Goal: Task Accomplishment & Management: Manage account settings

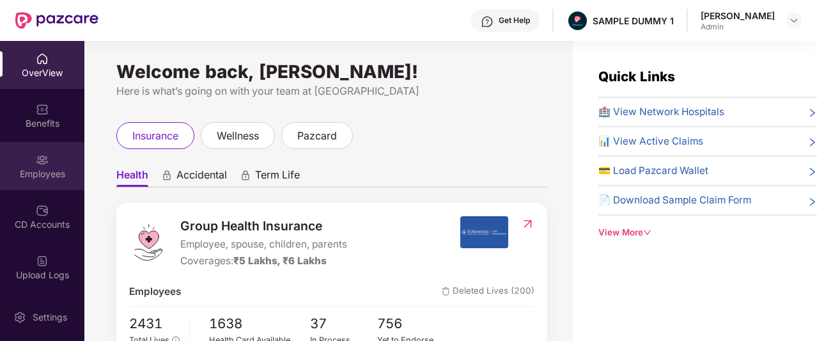
click at [50, 155] on div "Employees" at bounding box center [42, 166] width 84 height 48
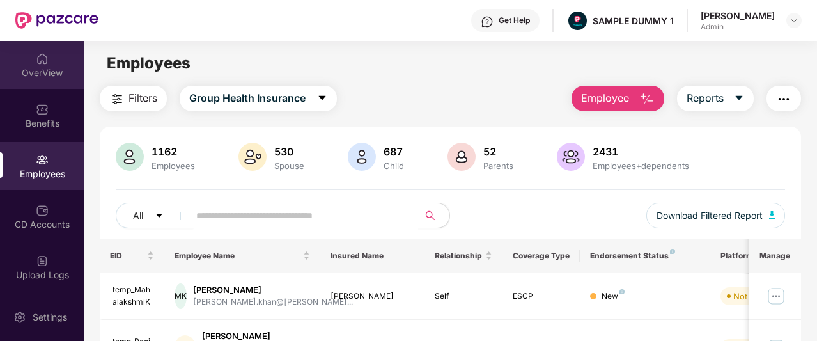
click at [42, 77] on div "OverView" at bounding box center [42, 72] width 84 height 13
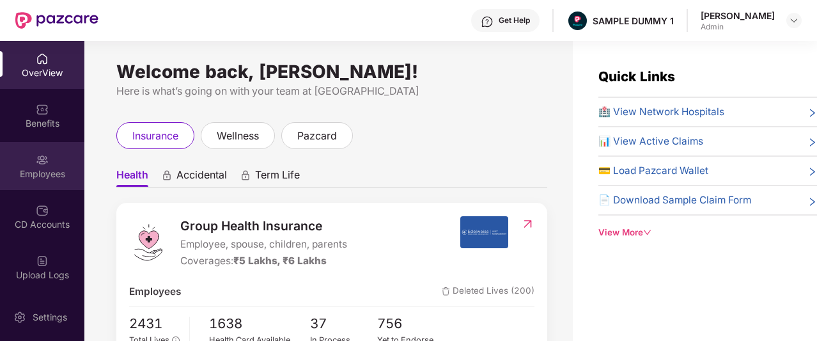
click at [47, 164] on div "Employees" at bounding box center [42, 166] width 84 height 48
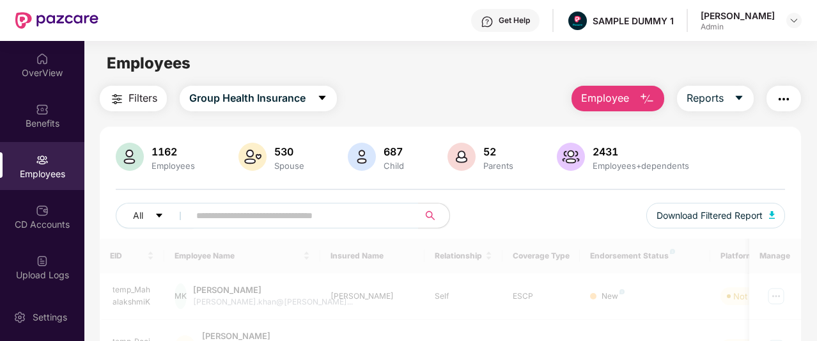
click at [639, 98] on button "Employee" at bounding box center [618, 99] width 93 height 26
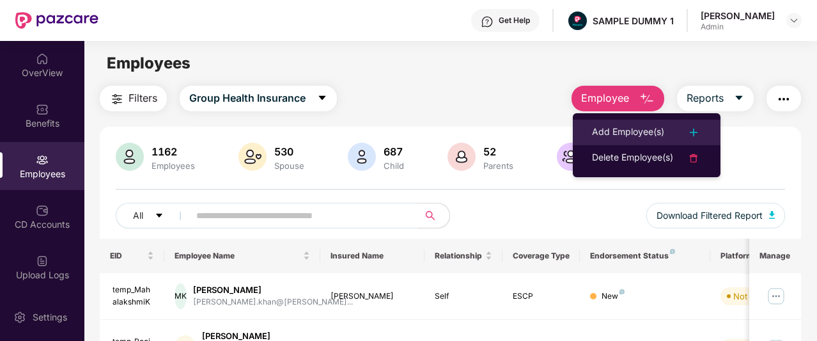
click at [655, 131] on div "Add Employee(s)" at bounding box center [628, 132] width 72 height 15
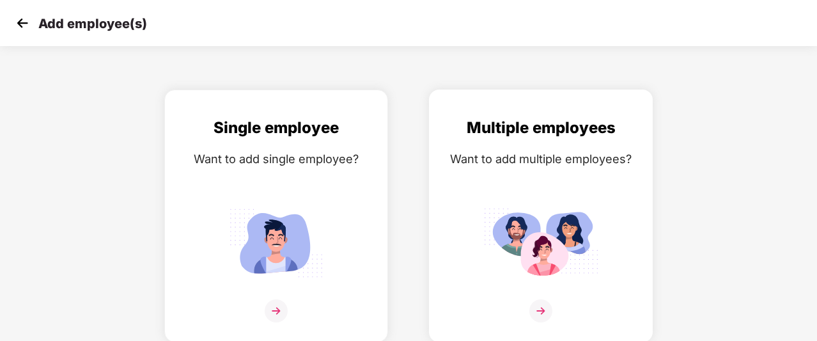
click at [536, 200] on div "Multiple employees Want to add multiple employees?" at bounding box center [540, 227] width 197 height 222
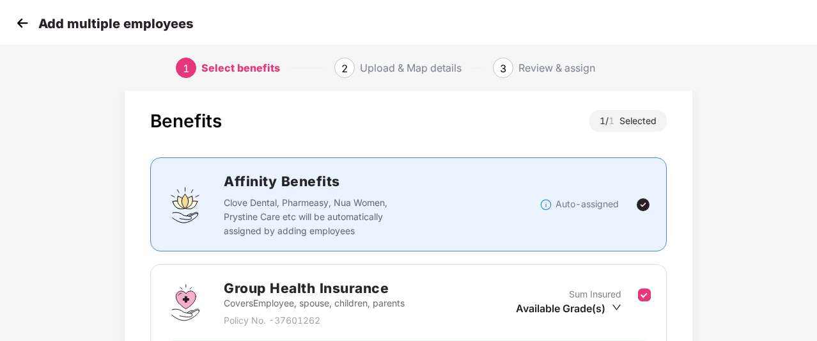
scroll to position [173, 0]
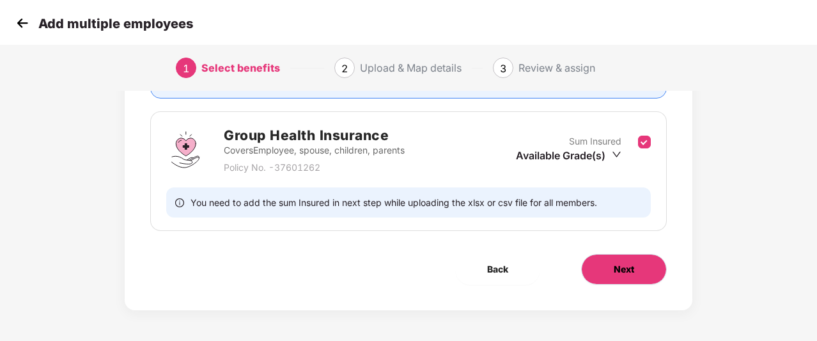
click at [606, 268] on button "Next" at bounding box center [624, 269] width 86 height 31
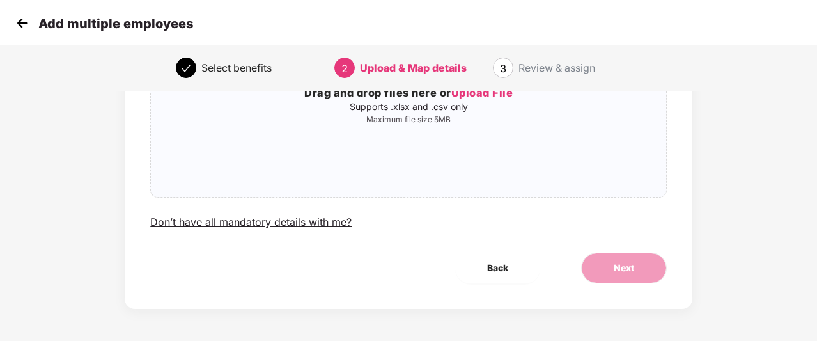
scroll to position [0, 0]
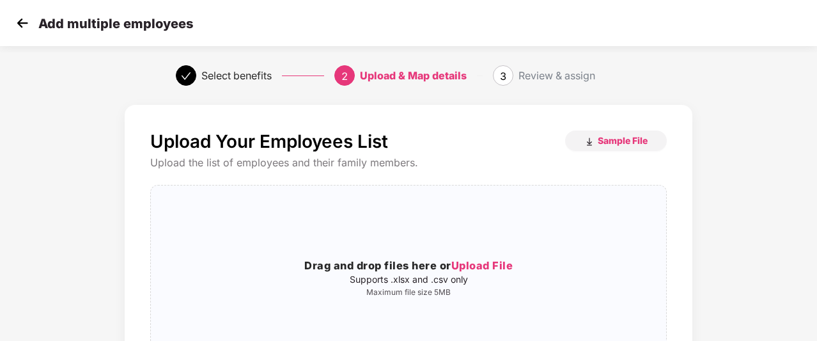
click at [21, 27] on img at bounding box center [22, 22] width 19 height 19
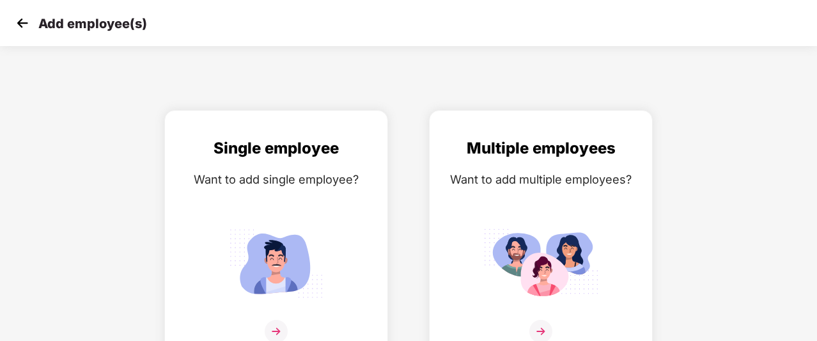
click at [21, 27] on img at bounding box center [22, 22] width 19 height 19
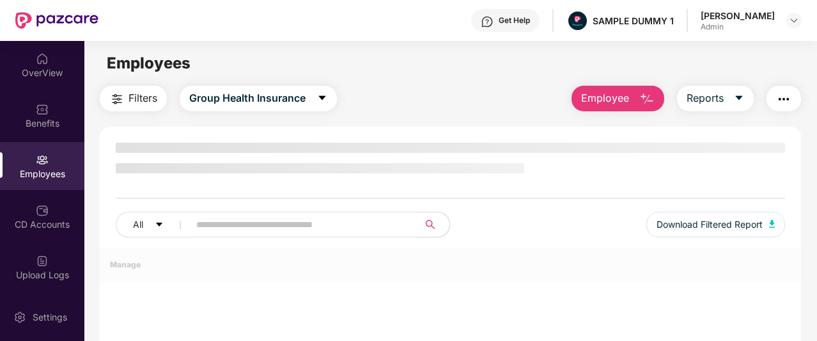
click at [528, 20] on div "Get Help" at bounding box center [514, 20] width 31 height 10
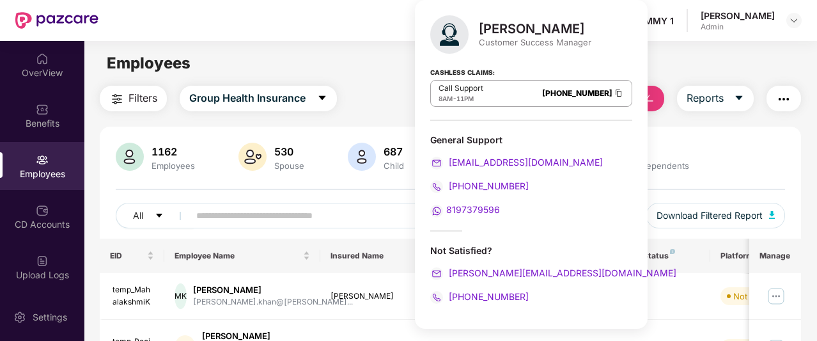
click at [373, 88] on div "Filters Group Health Insurance Employee Reports" at bounding box center [450, 99] width 701 height 26
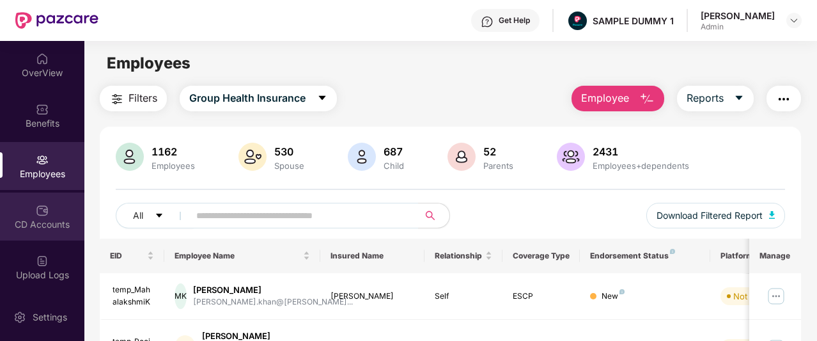
click at [36, 230] on div "CD Accounts" at bounding box center [42, 224] width 84 height 13
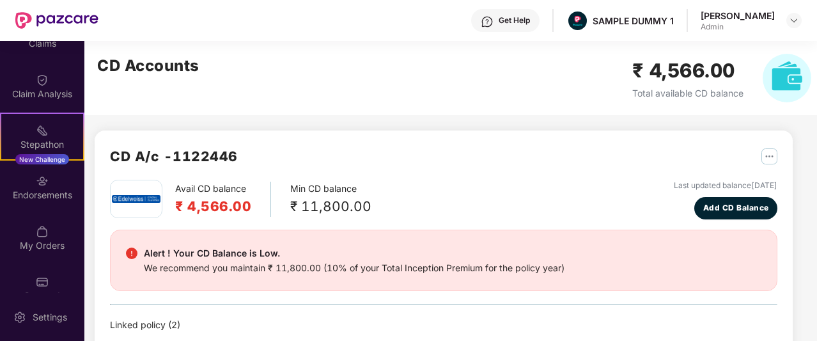
scroll to position [303, 0]
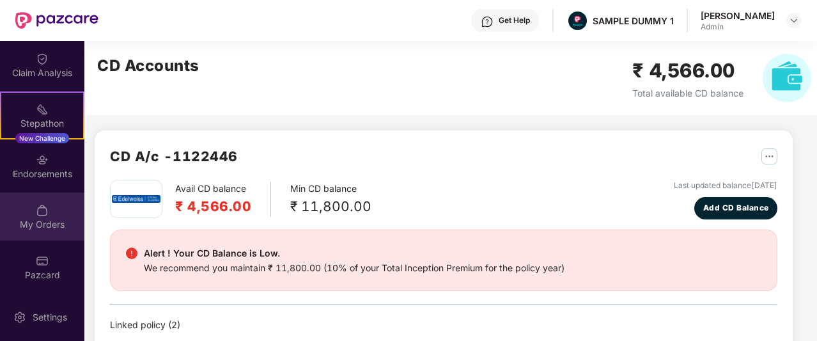
click at [43, 214] on img at bounding box center [42, 210] width 13 height 13
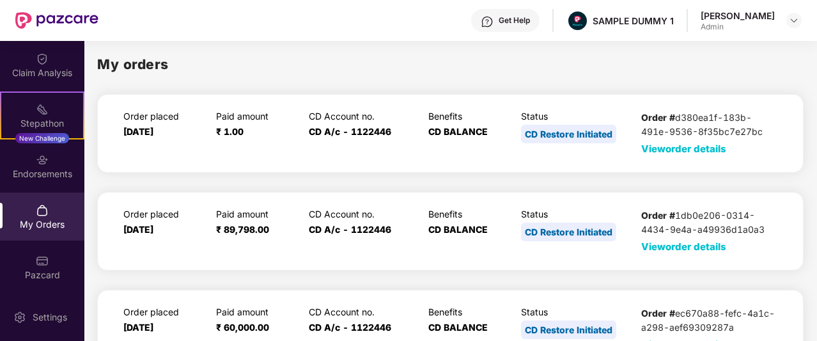
click at [675, 149] on span "View order details" at bounding box center [683, 149] width 85 height 12
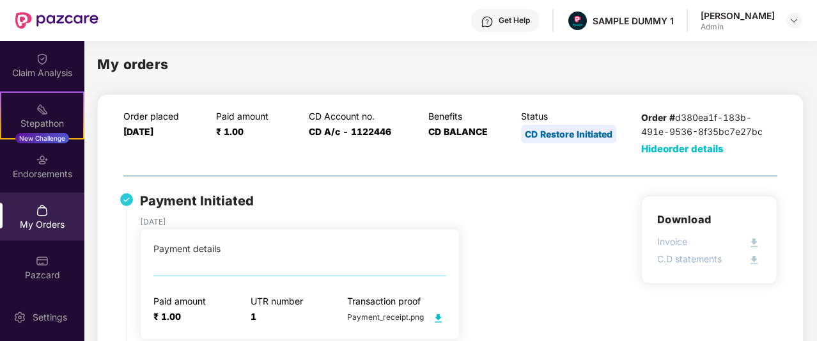
click at [695, 146] on span "Hide order details" at bounding box center [682, 149] width 82 height 12
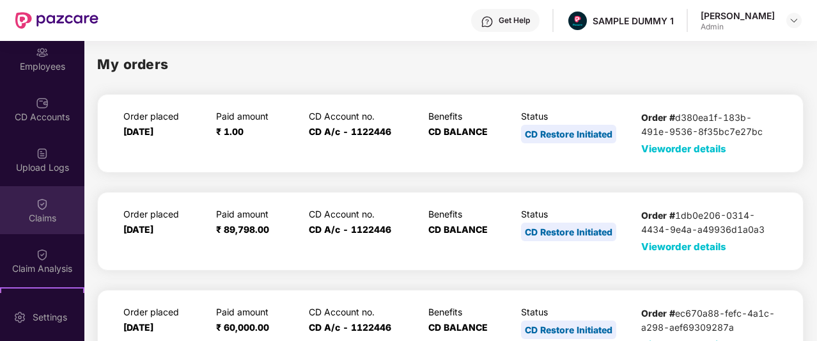
scroll to position [106, 0]
click at [39, 205] on img at bounding box center [42, 205] width 13 height 13
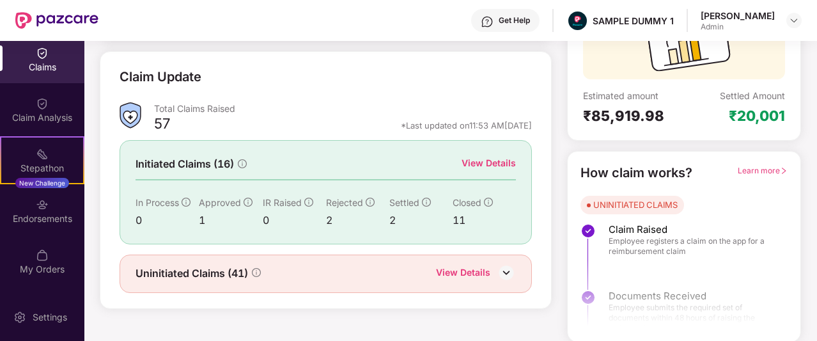
scroll to position [303, 0]
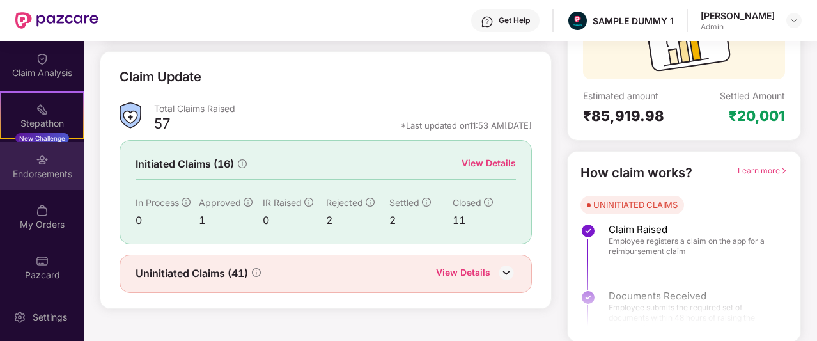
click at [64, 167] on div "Endorsements" at bounding box center [42, 173] width 84 height 13
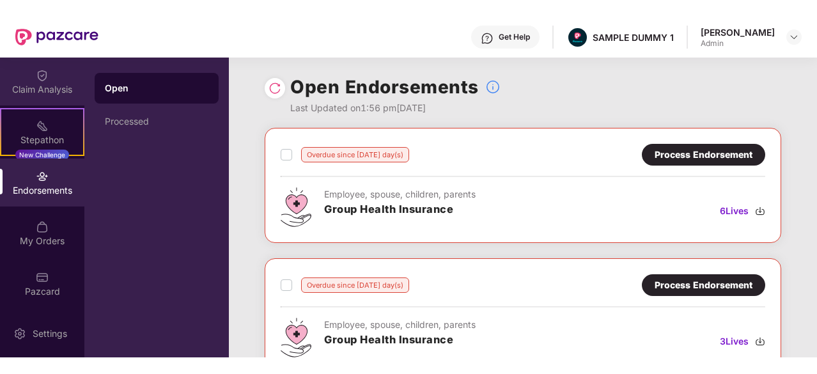
scroll to position [191, 0]
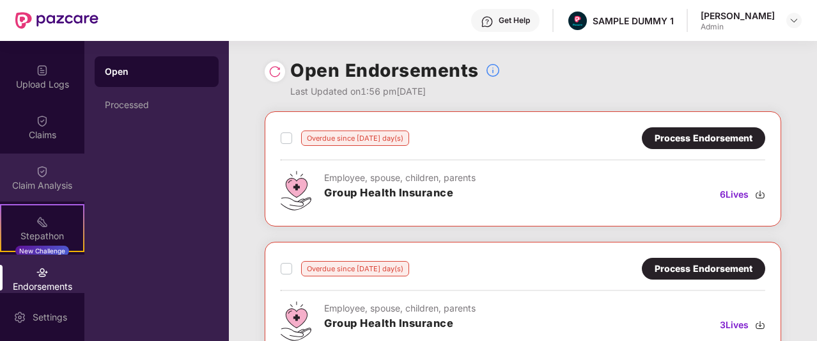
click at [44, 166] on img at bounding box center [42, 171] width 13 height 13
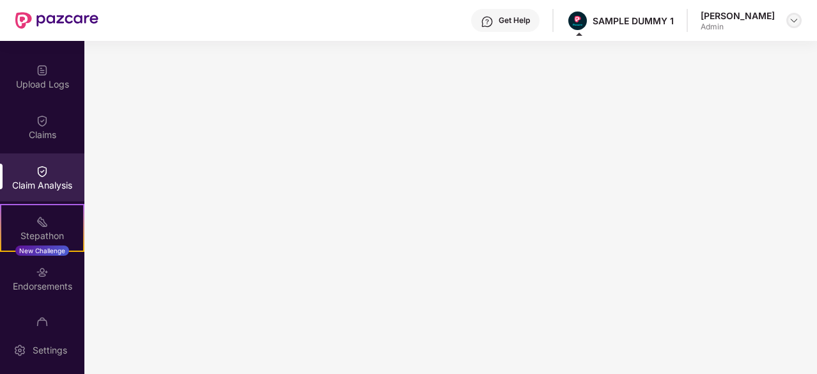
click at [793, 20] on img at bounding box center [794, 20] width 10 height 10
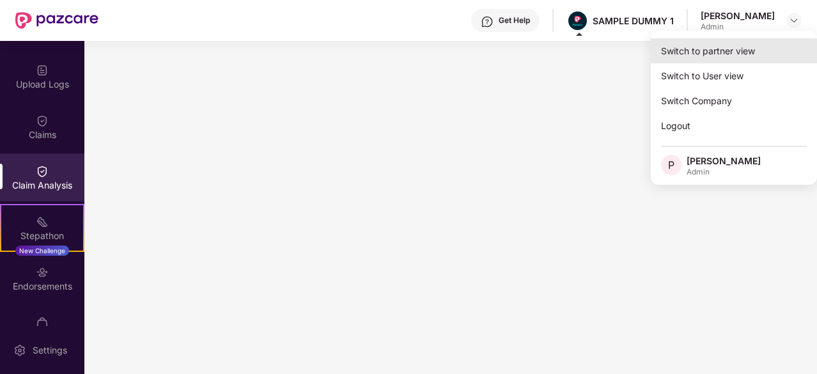
click at [725, 49] on div "Switch to partner view" at bounding box center [734, 50] width 166 height 25
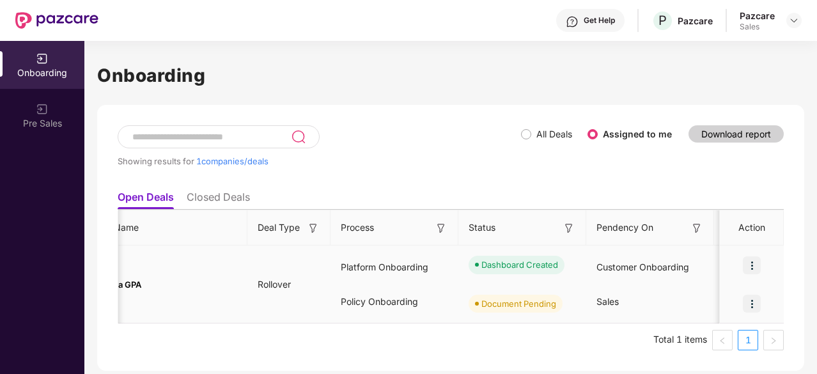
scroll to position [0, 79]
click at [758, 302] on img at bounding box center [752, 304] width 18 height 18
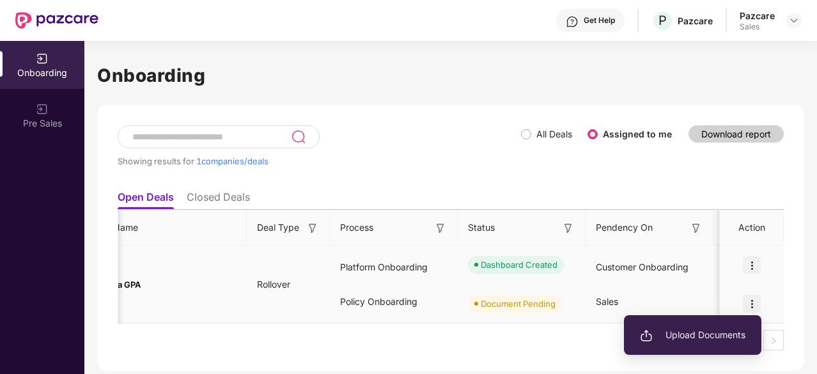
click at [697, 338] on span "Upload Documents" at bounding box center [692, 335] width 105 height 14
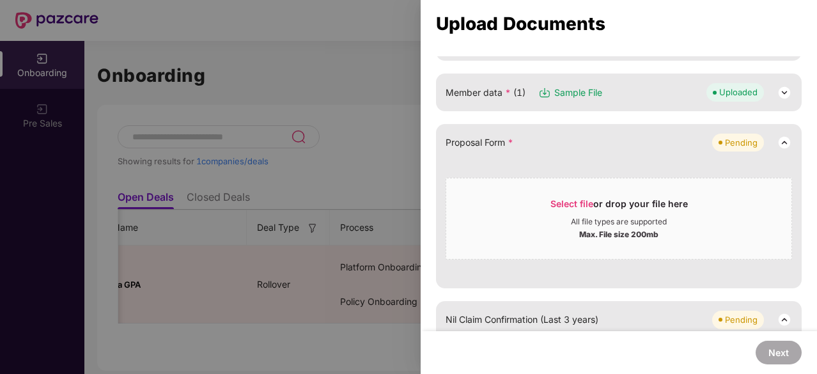
scroll to position [169, 0]
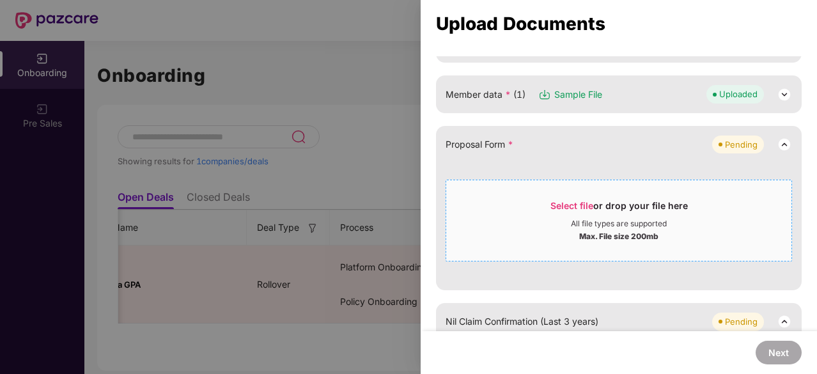
click at [632, 224] on div "All file types are supported" at bounding box center [619, 224] width 96 height 10
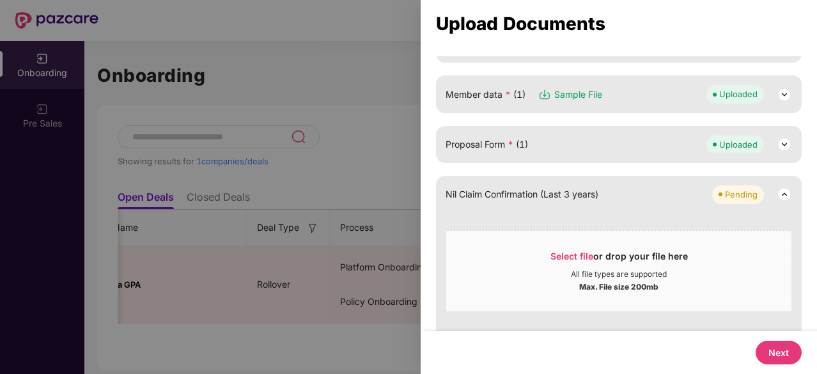
click at [789, 340] on button "Next" at bounding box center [779, 353] width 46 height 24
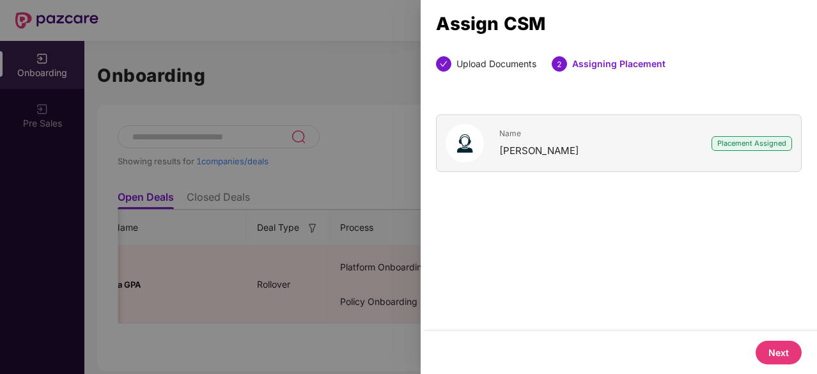
click at [789, 340] on button "Next" at bounding box center [779, 353] width 46 height 24
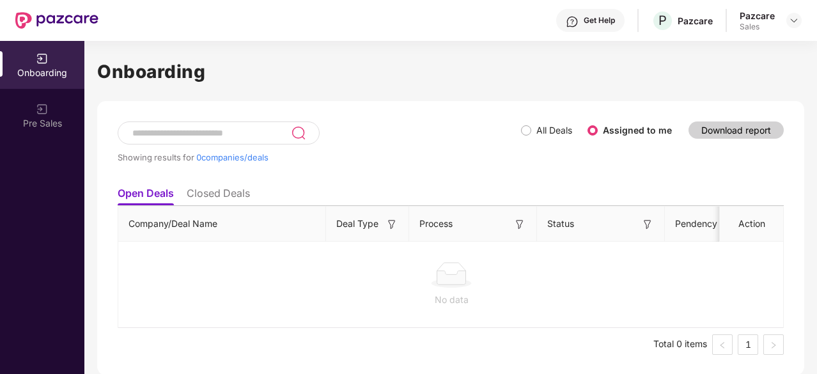
scroll to position [4, 0]
